Goal: Transaction & Acquisition: Purchase product/service

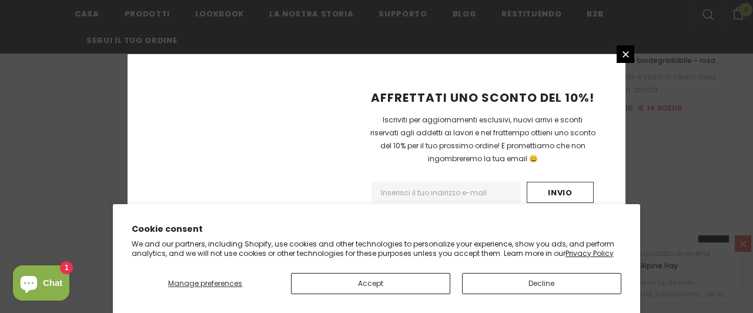
scroll to position [2133, 0]
